Goal: Transaction & Acquisition: Purchase product/service

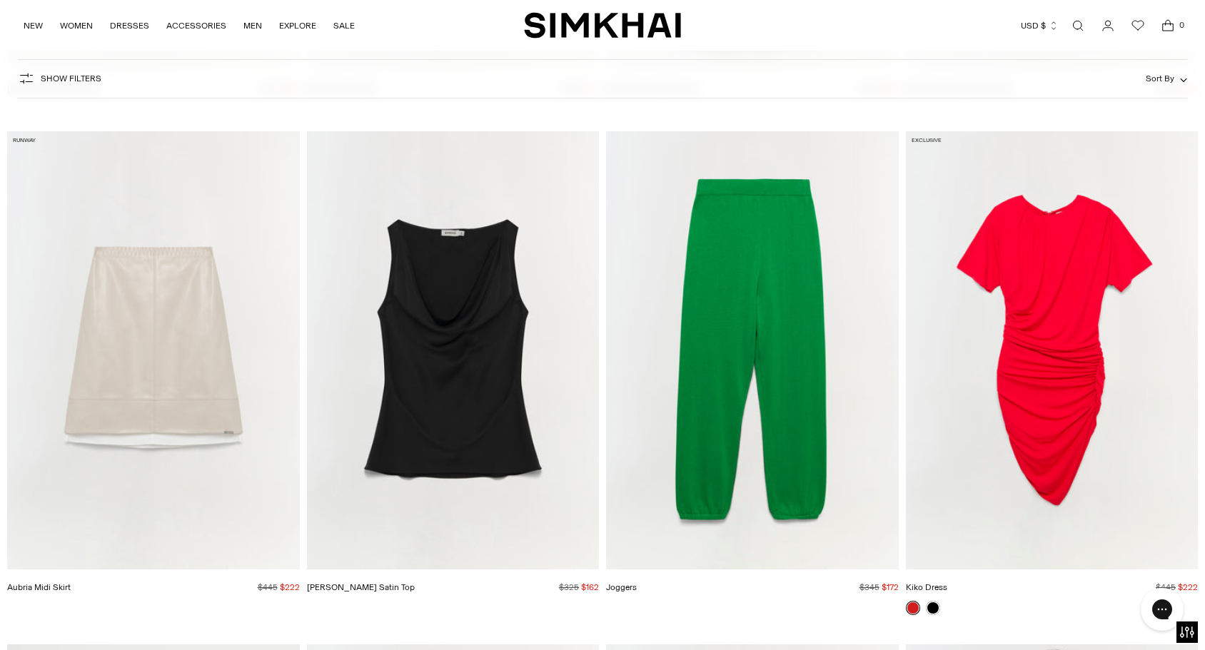
scroll to position [5241, 0]
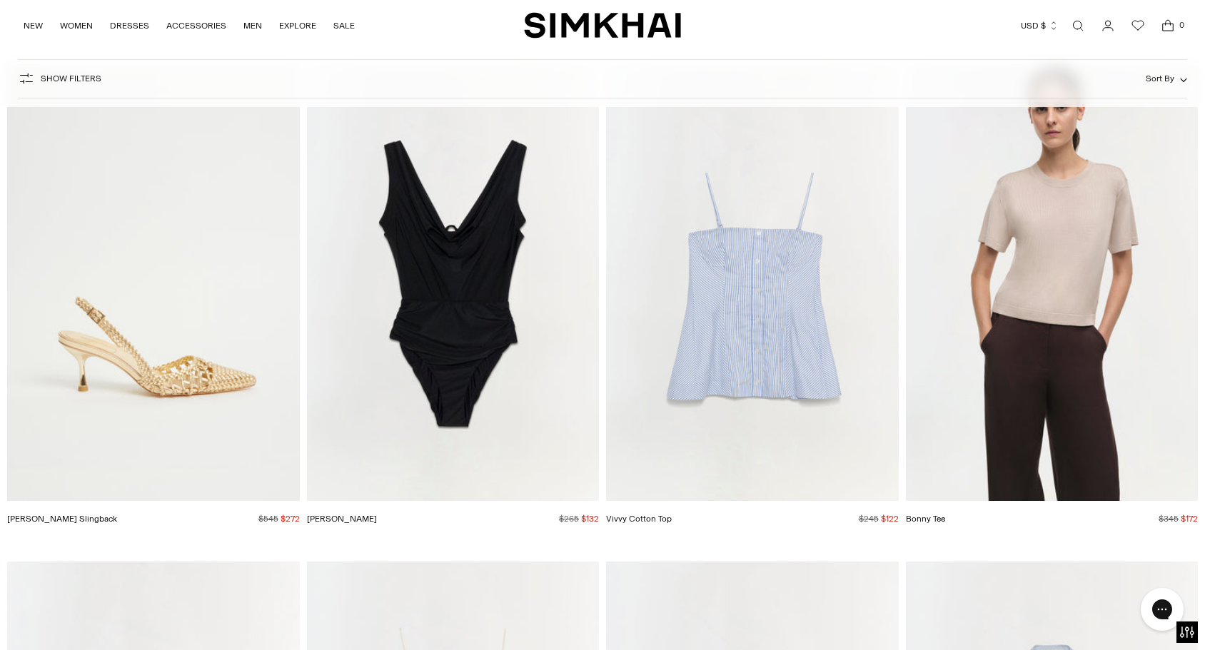
click at [0, 0] on img "Dylan Woven Slingback" at bounding box center [0, 0] width 0 height 0
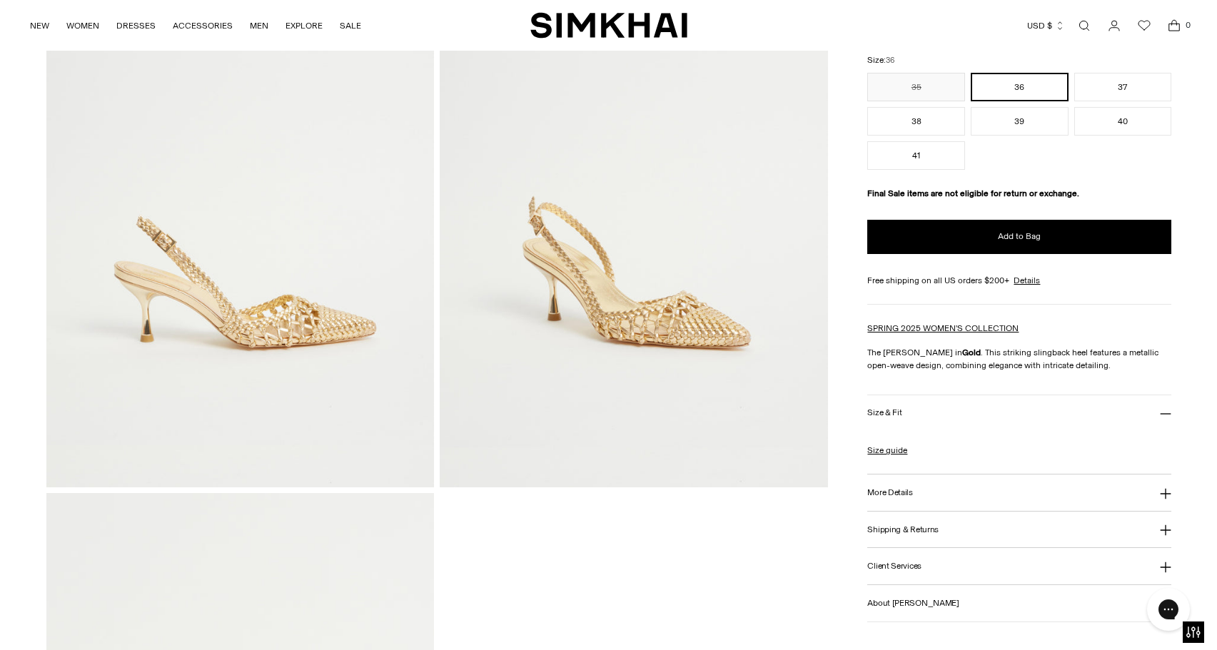
scroll to position [218, 0]
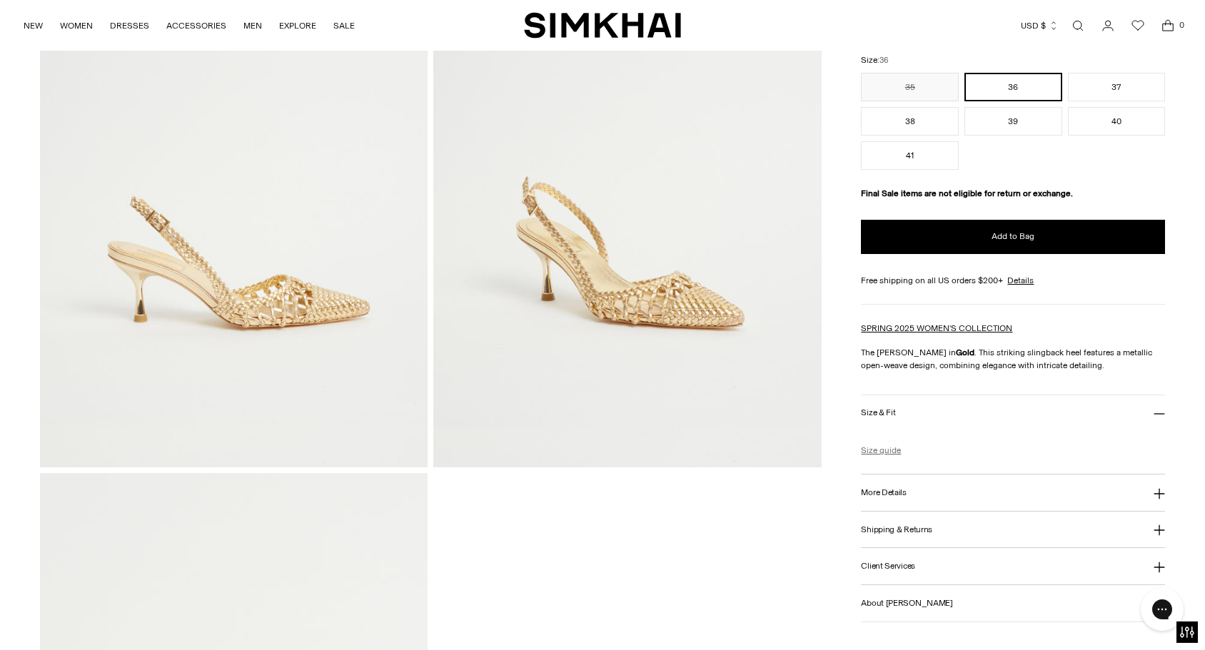
click at [890, 451] on link "Size guide" at bounding box center [881, 450] width 40 height 13
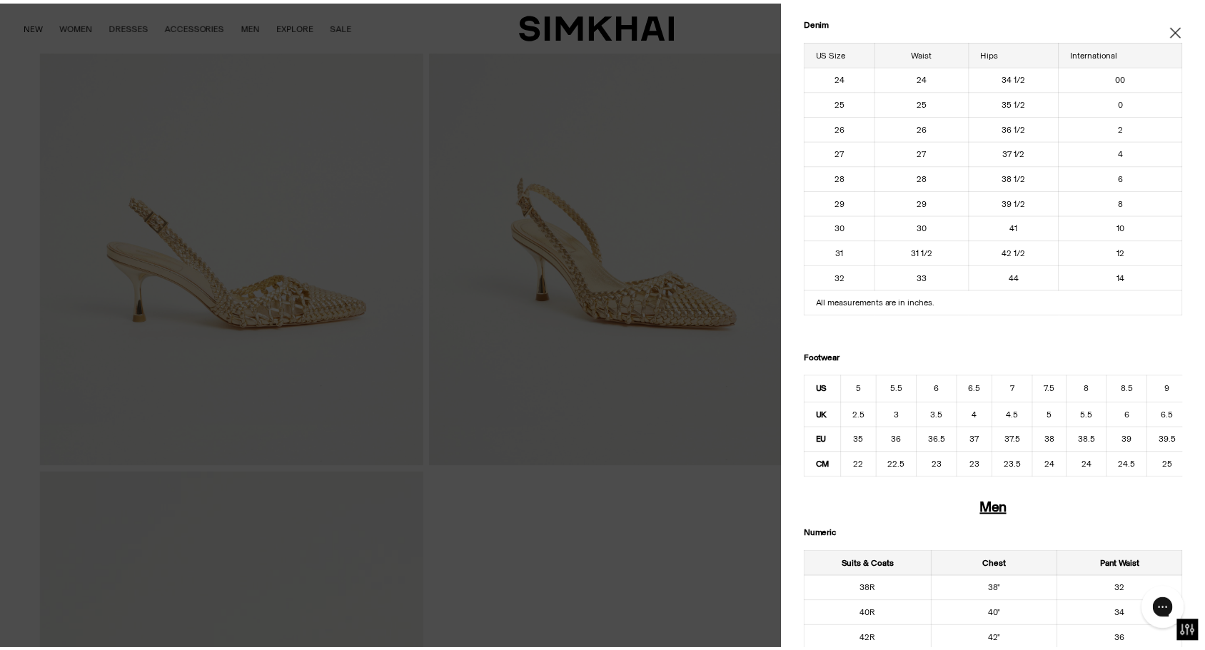
scroll to position [420, 0]
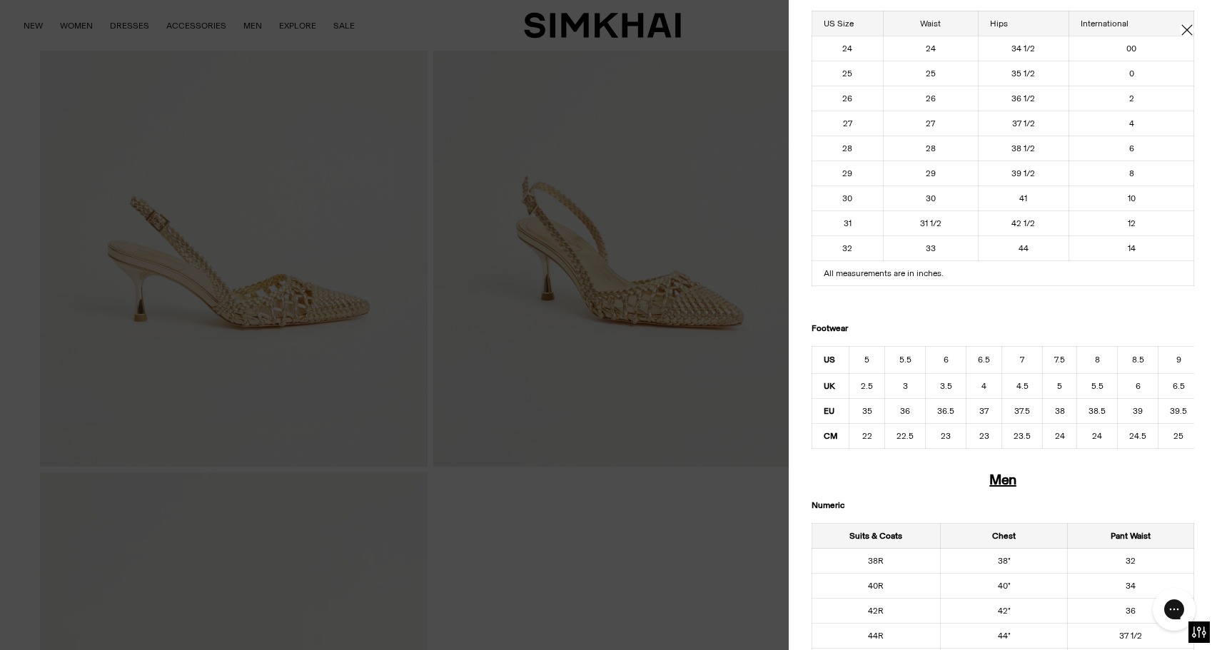
click at [1181, 31] on icon "Close" at bounding box center [1186, 30] width 11 height 14
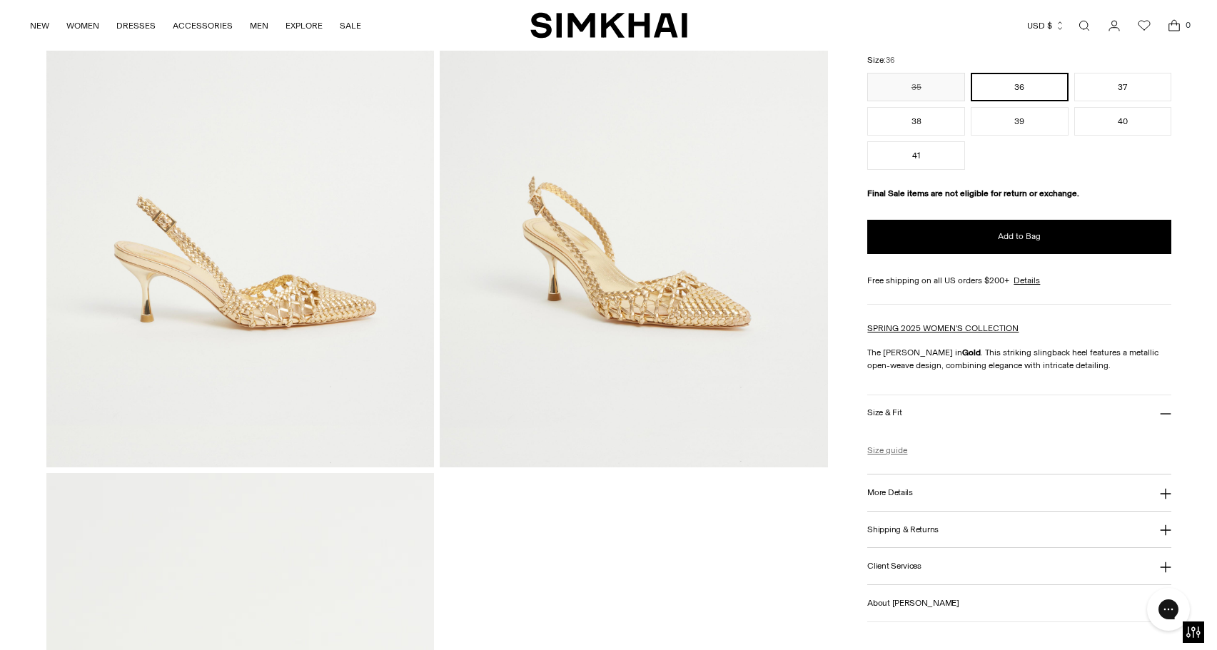
scroll to position [0, 0]
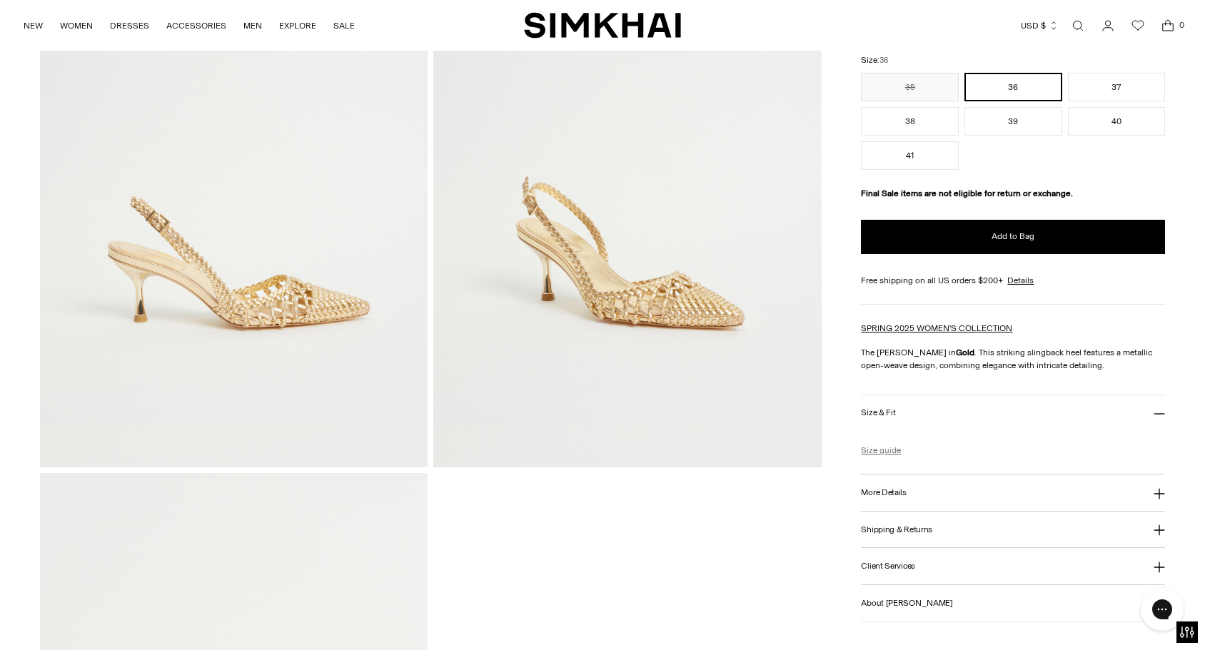
click at [882, 450] on link "Size guide" at bounding box center [881, 450] width 40 height 13
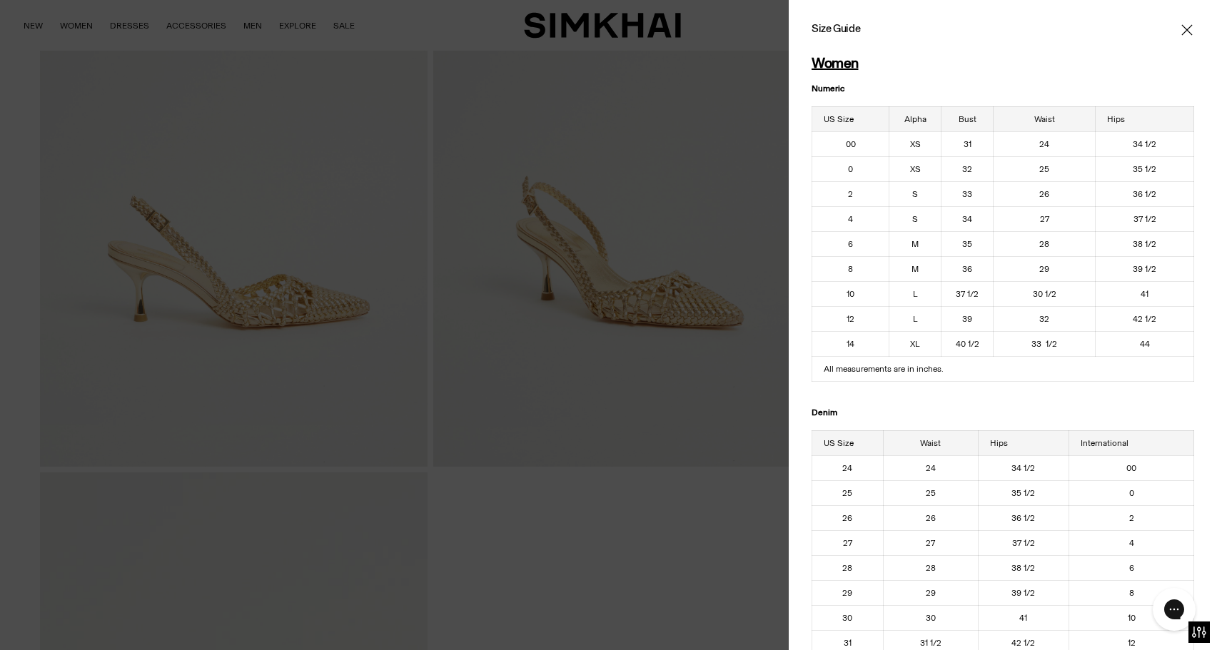
click at [1181, 29] on icon "Close" at bounding box center [1186, 30] width 11 height 14
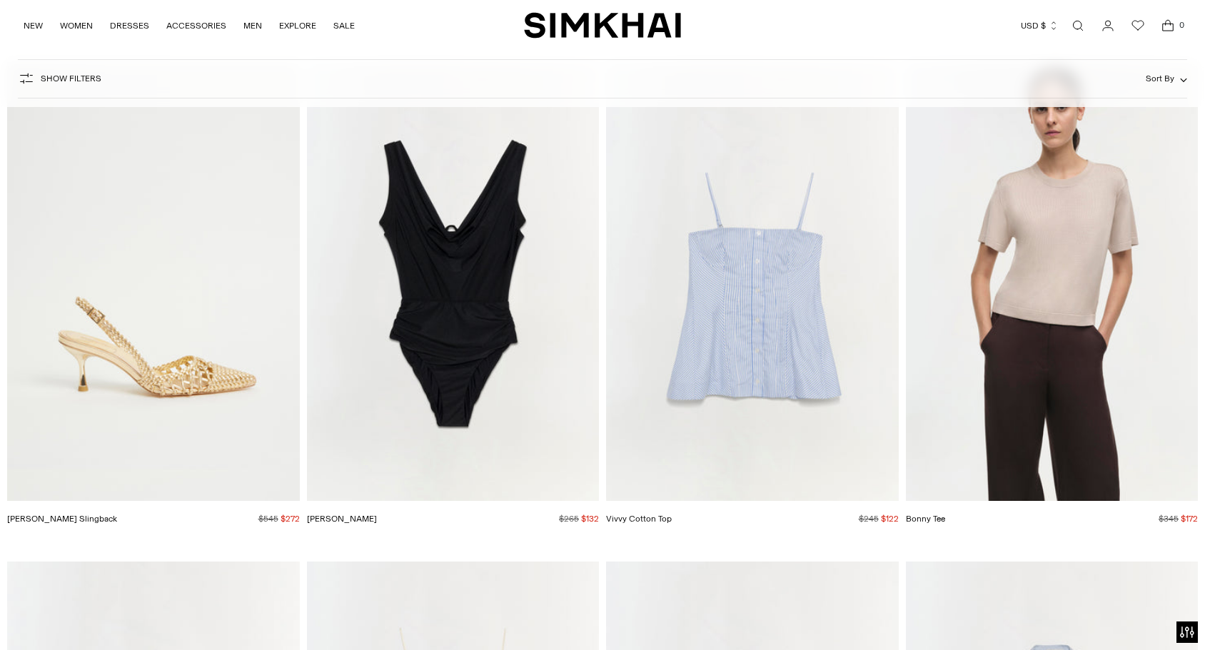
scroll to position [5241, 0]
